Goal: Transaction & Acquisition: Purchase product/service

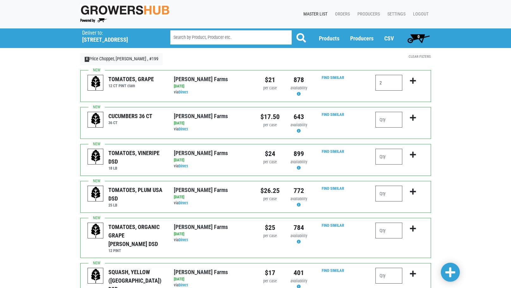
type input "2"
click at [385, 123] on input "number" at bounding box center [388, 120] width 27 height 16
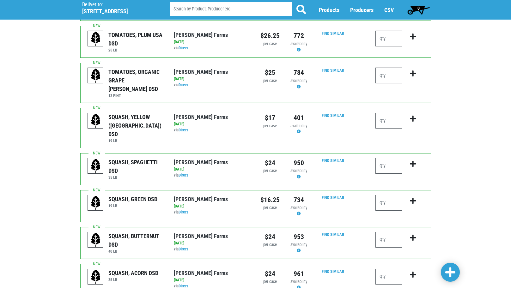
scroll to position [158, 0]
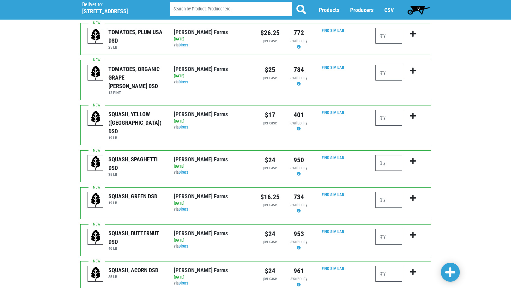
type input "5"
click at [388, 192] on input "number" at bounding box center [388, 200] width 27 height 16
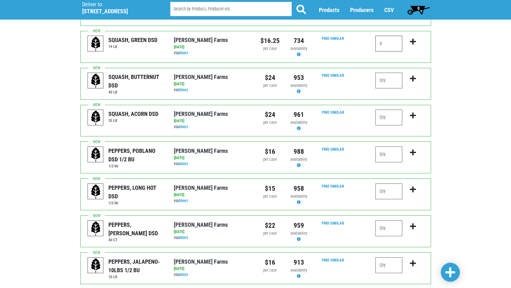
scroll to position [316, 0]
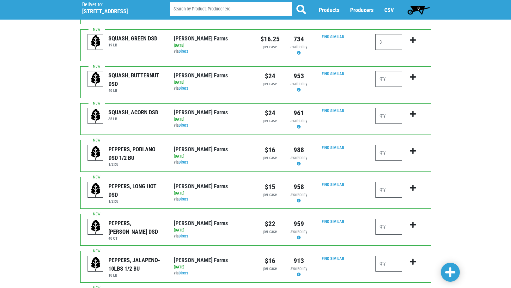
type input "3"
click at [391, 219] on input "number" at bounding box center [388, 227] width 27 height 16
type input "3"
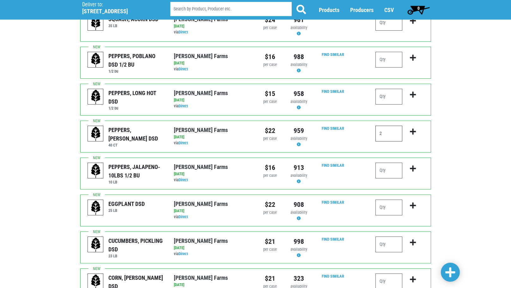
scroll to position [411, 0]
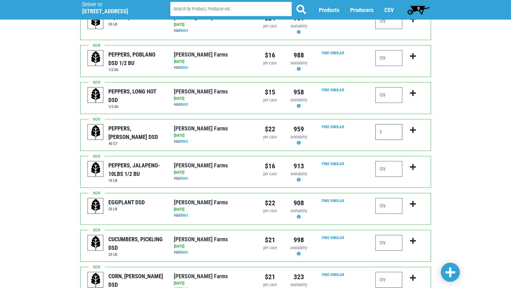
type input "2"
click at [390, 198] on input "number" at bounding box center [388, 206] width 27 height 16
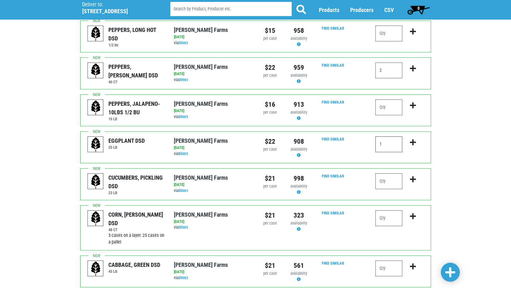
scroll to position [474, 0]
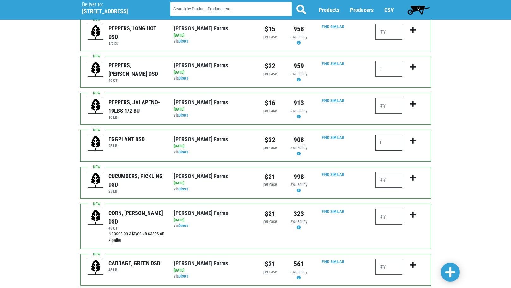
type input "1"
click at [384, 259] on input "number" at bounding box center [388, 267] width 27 height 16
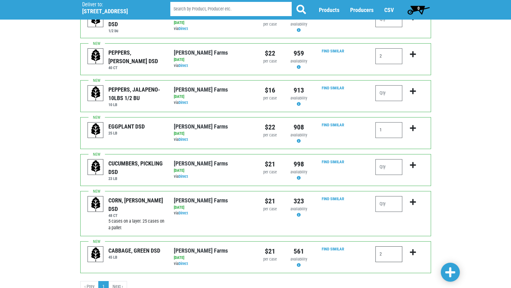
scroll to position [495, 0]
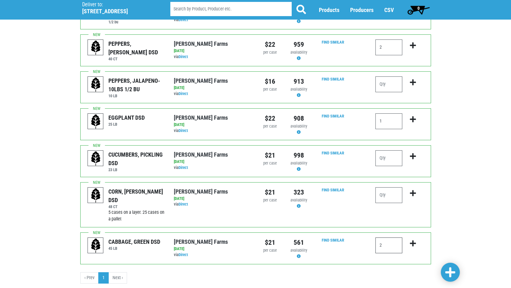
type input "2"
click at [450, 274] on span at bounding box center [450, 272] width 10 height 11
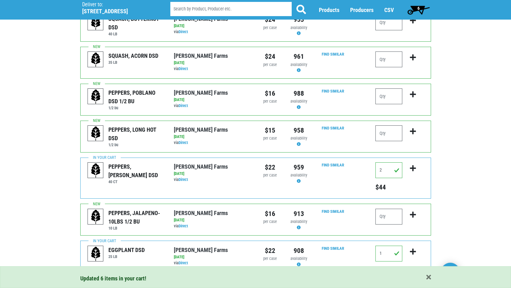
scroll to position [397, 0]
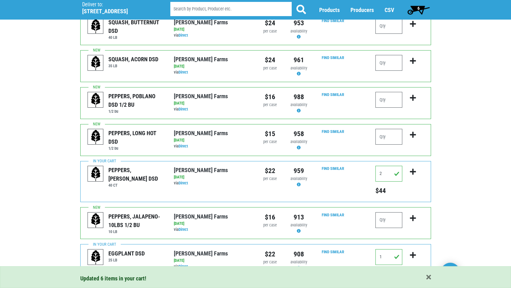
click at [422, 7] on span "6" at bounding box center [418, 9] width 28 height 13
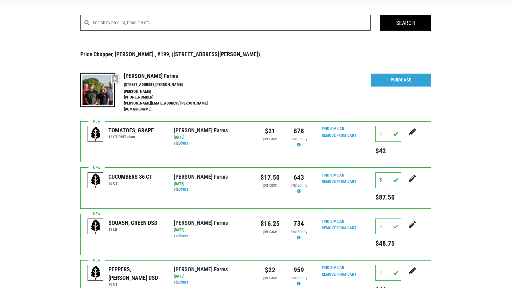
scroll to position [22, 0]
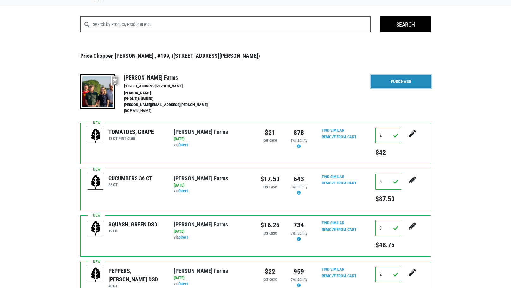
click at [391, 78] on link "Purchase" at bounding box center [401, 81] width 60 height 13
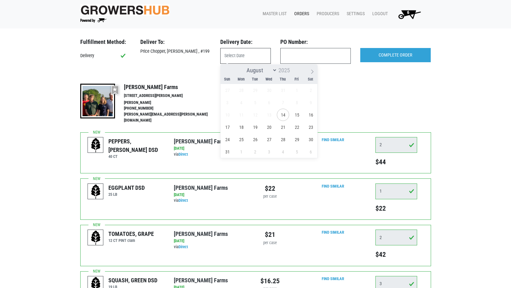
click at [235, 58] on input "text" at bounding box center [245, 56] width 51 height 16
click at [280, 112] on span "14" at bounding box center [283, 115] width 12 height 12
type input "2025-08-14"
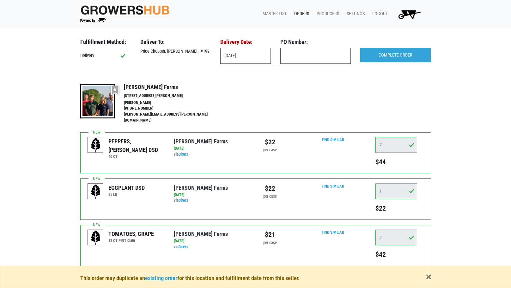
drag, startPoint x: 161, startPoint y: 277, endPoint x: 255, endPoint y: 109, distance: 192.3
click at [255, 109] on div at bounding box center [258, 104] width 75 height 41
click at [428, 277] on span "button" at bounding box center [428, 277] width 5 height 7
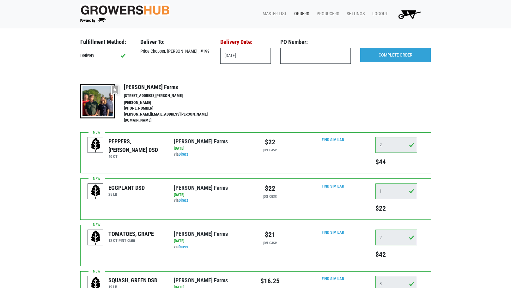
click at [302, 14] on link "Orders" at bounding box center [300, 14] width 22 height 12
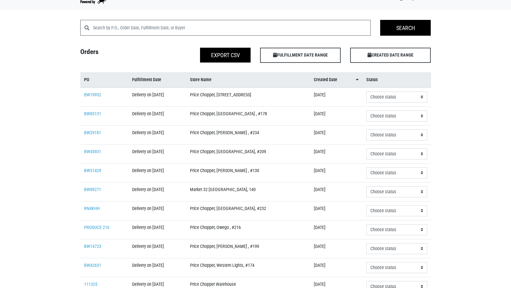
scroll to position [32, 0]
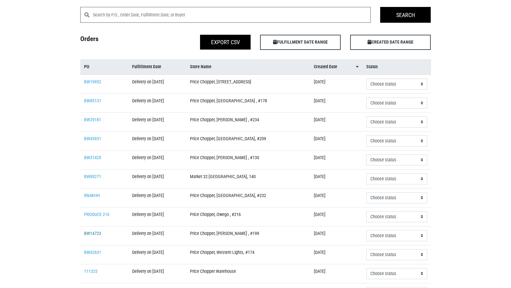
click at [89, 231] on link "BW14723" at bounding box center [92, 233] width 17 height 5
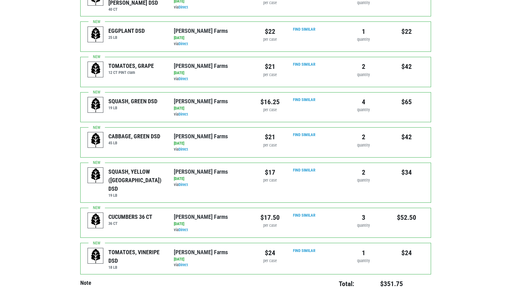
scroll to position [189, 0]
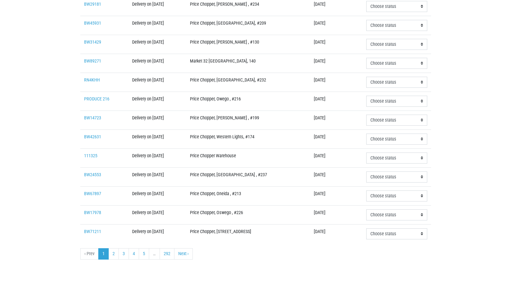
scroll to position [32, 0]
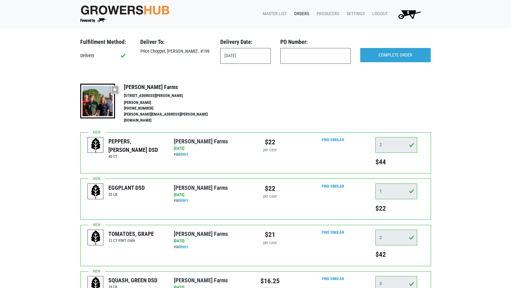
click at [413, 13] on span "6" at bounding box center [408, 14] width 36 height 11
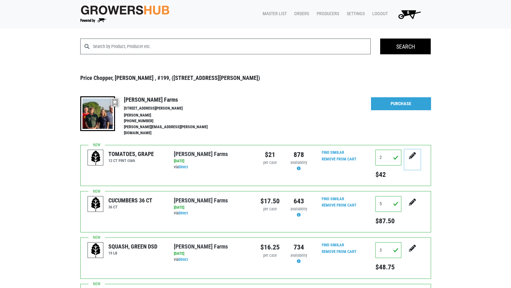
click at [408, 151] on button "submit" at bounding box center [412, 160] width 16 height 20
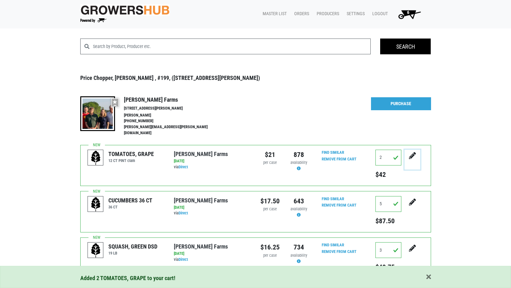
click at [411, 152] on icon "submit" at bounding box center [412, 155] width 7 height 7
click at [381, 151] on input "2" at bounding box center [388, 158] width 26 height 16
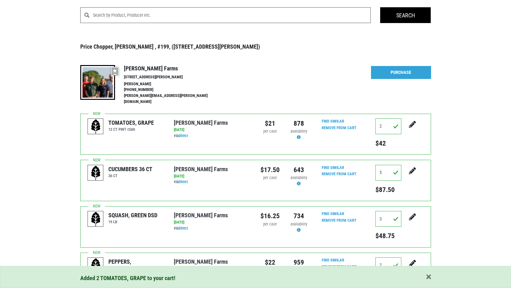
scroll to position [32, 0]
click at [430, 280] on span "button" at bounding box center [428, 277] width 5 height 7
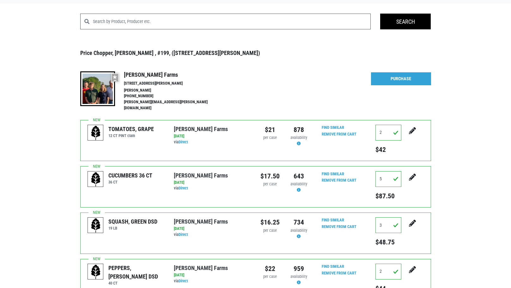
scroll to position [0, 0]
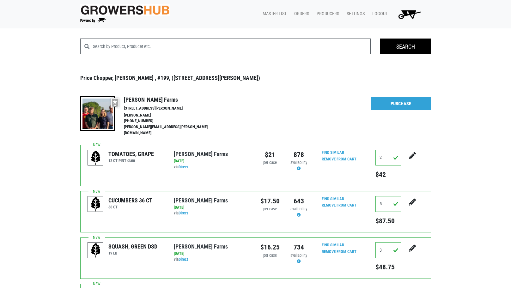
click at [411, 15] on span "6" at bounding box center [408, 14] width 36 height 11
click at [410, 15] on span "6" at bounding box center [408, 14] width 36 height 11
click at [305, 12] on link "Orders" at bounding box center [300, 14] width 22 height 12
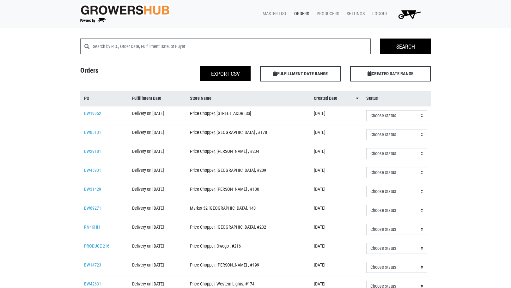
click at [414, 13] on span "6" at bounding box center [408, 14] width 36 height 11
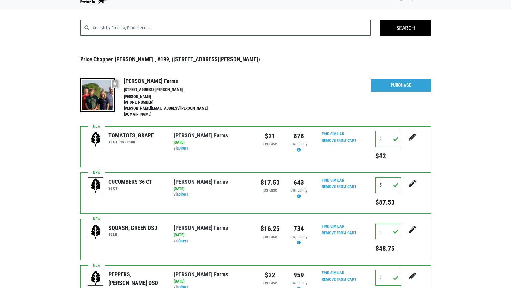
scroll to position [32, 0]
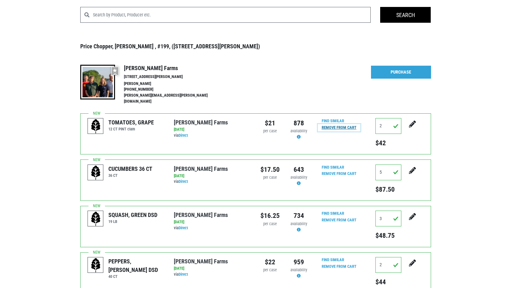
click at [334, 124] on input "Remove From Cart" at bounding box center [339, 127] width 42 height 7
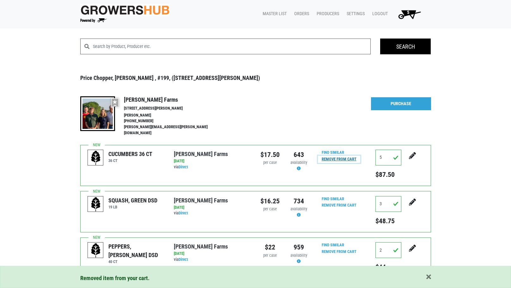
click at [333, 156] on input "Remove From Cart" at bounding box center [339, 159] width 42 height 7
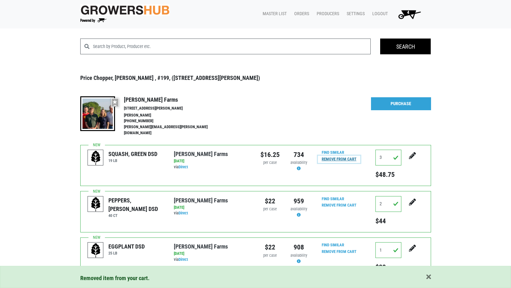
click at [332, 156] on input "Remove From Cart" at bounding box center [339, 159] width 42 height 7
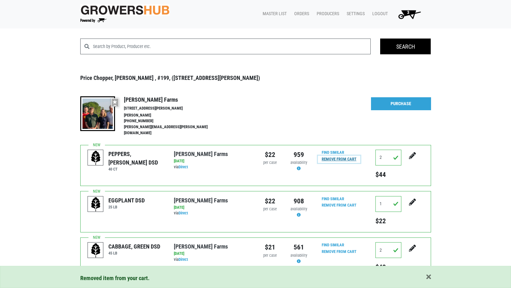
click at [332, 156] on input "Remove From Cart" at bounding box center [339, 159] width 42 height 7
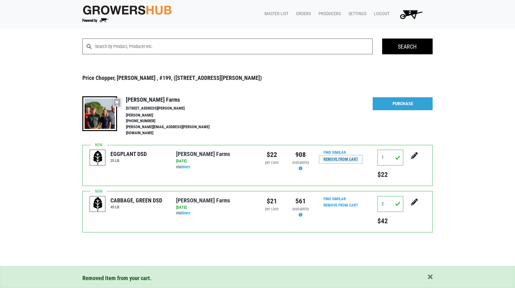
click at [334, 156] on input "Remove From Cart" at bounding box center [341, 159] width 42 height 7
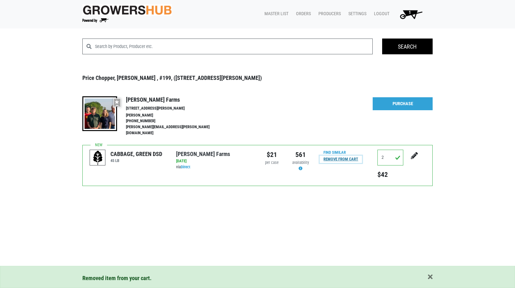
click at [334, 156] on input "Remove From Cart" at bounding box center [341, 159] width 42 height 7
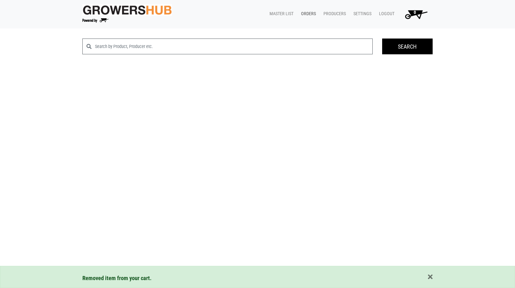
click at [309, 13] on link "Orders" at bounding box center [307, 14] width 22 height 12
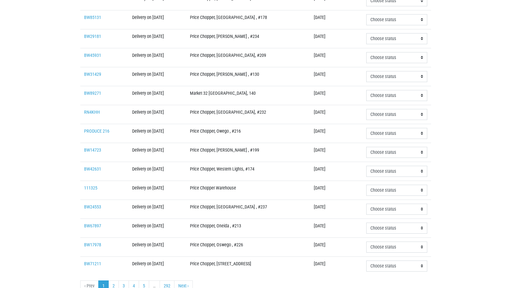
scroll to position [126, 0]
